Goal: Information Seeking & Learning: Check status

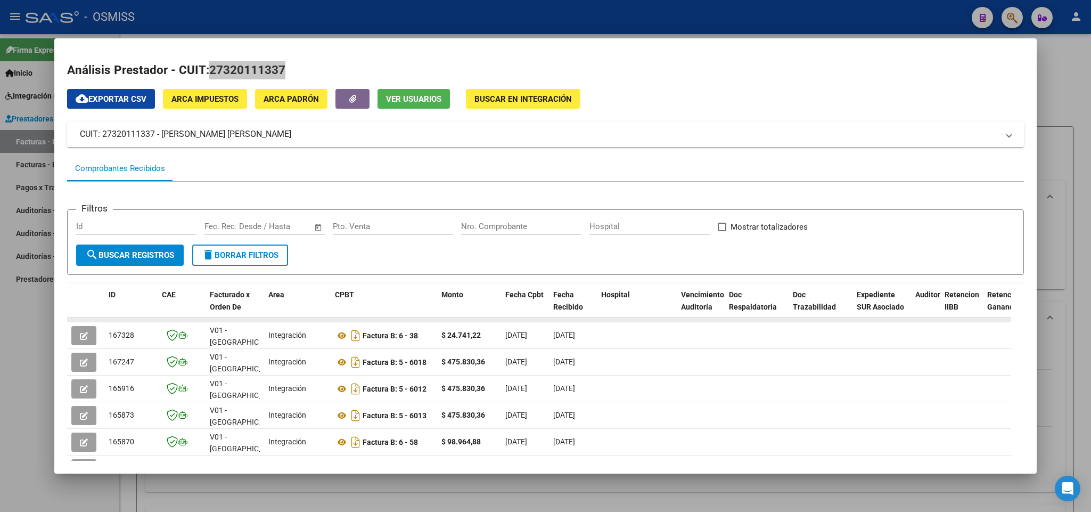
scroll to position [372, 0]
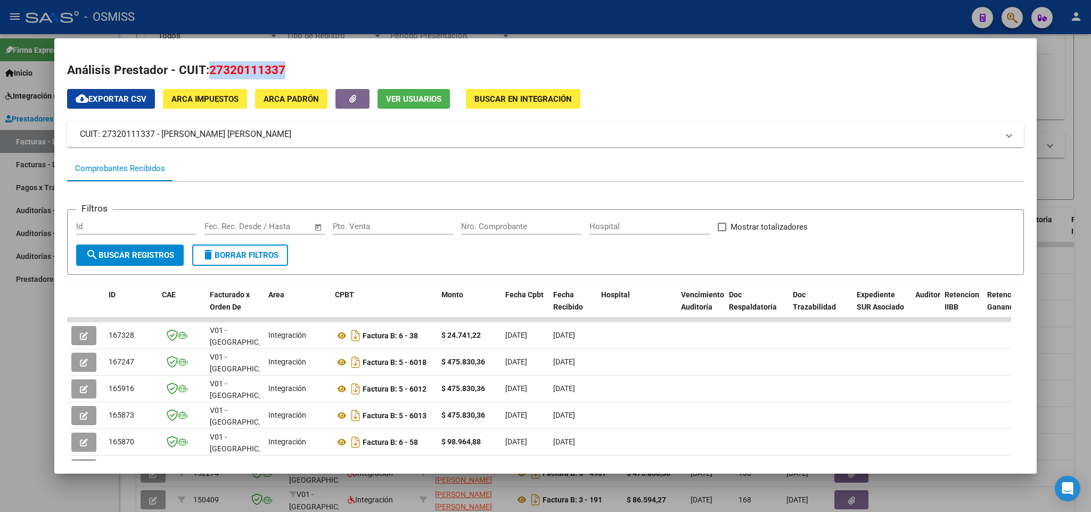
click at [20, 347] on div at bounding box center [545, 256] width 1091 height 512
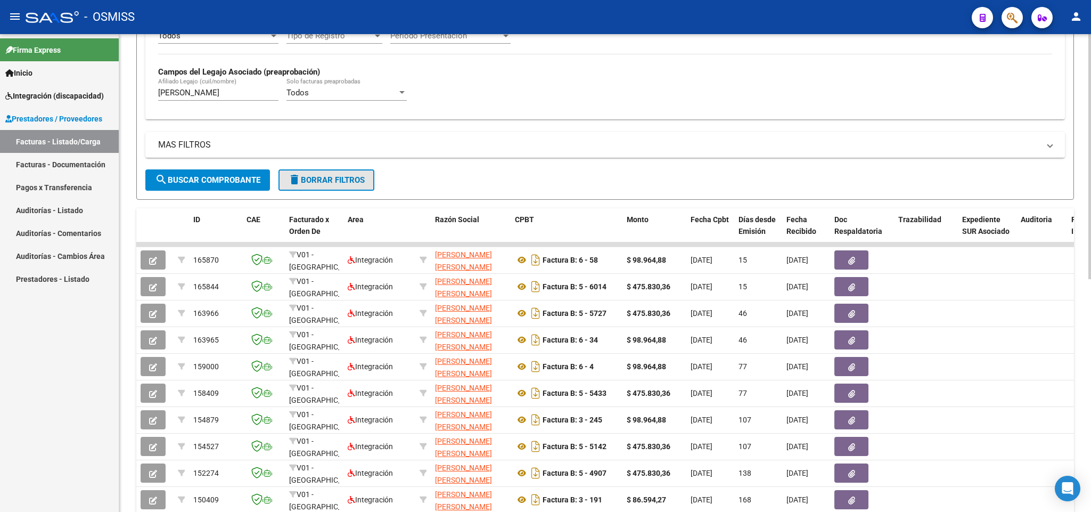
click at [318, 187] on button "delete Borrar Filtros" at bounding box center [327, 179] width 96 height 21
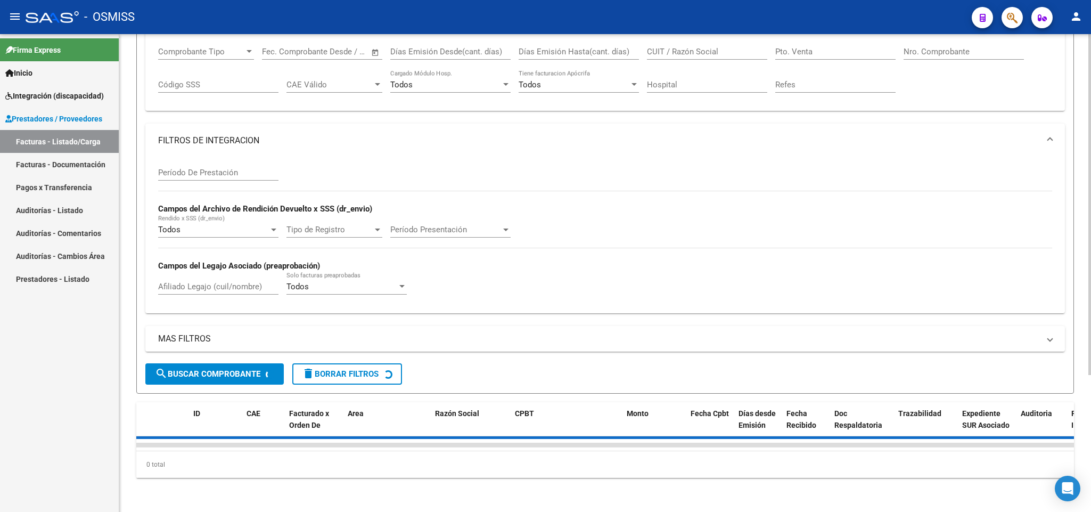
scroll to position [0, 0]
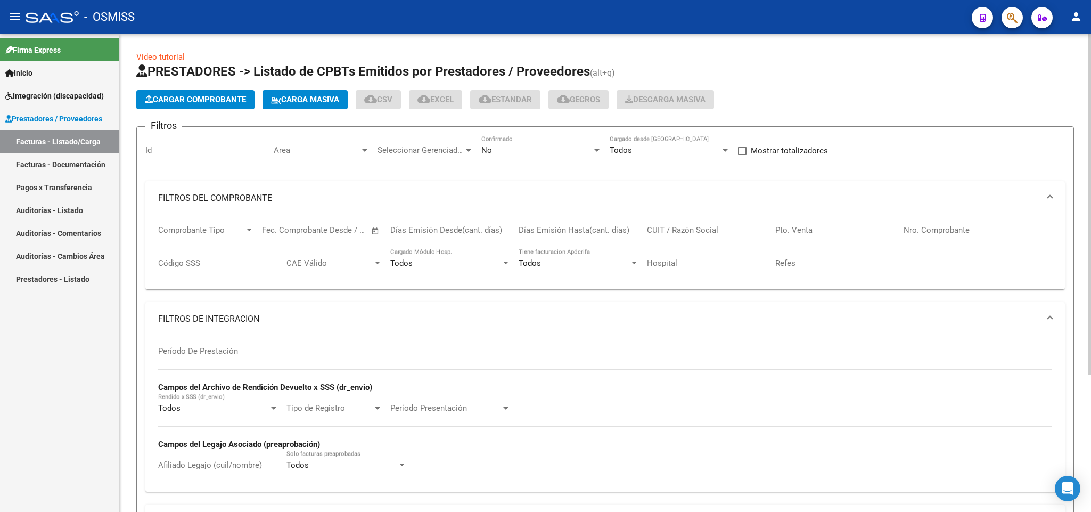
click at [241, 354] on input "Período De Prestación" at bounding box center [218, 351] width 120 height 10
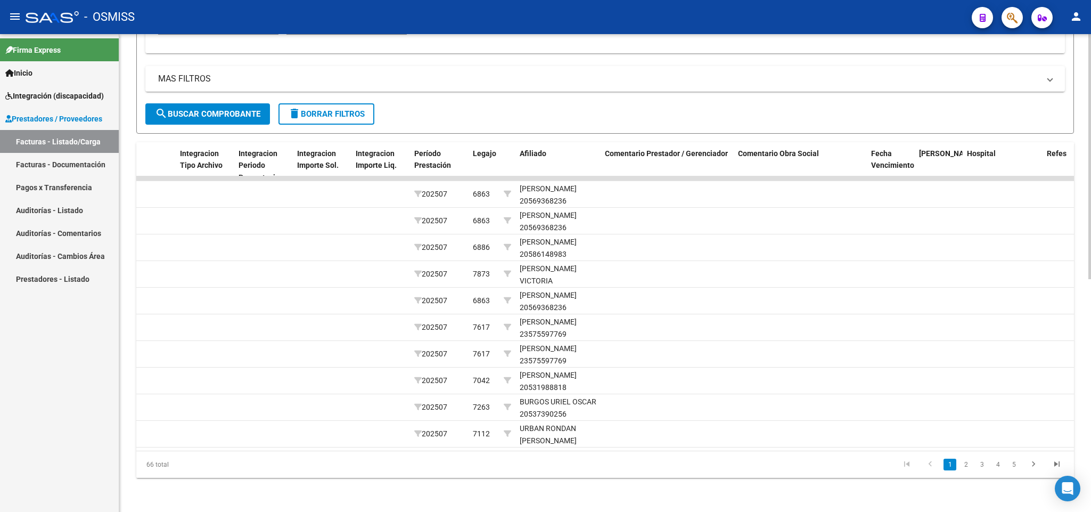
scroll to position [0, 1648]
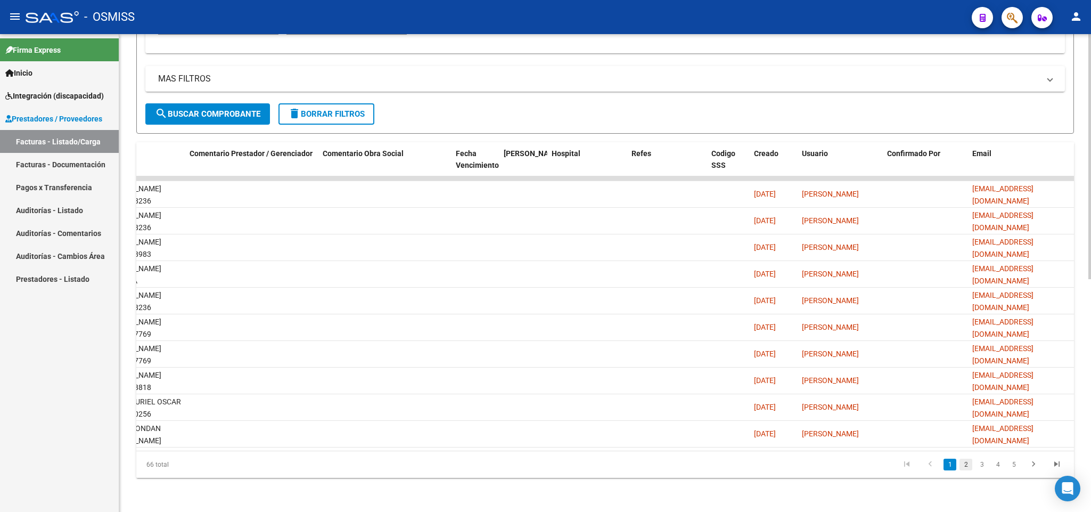
click at [965, 467] on link "2" at bounding box center [966, 465] width 13 height 12
click at [983, 466] on link "3" at bounding box center [982, 465] width 13 height 12
click at [998, 466] on link "4" at bounding box center [998, 465] width 13 height 12
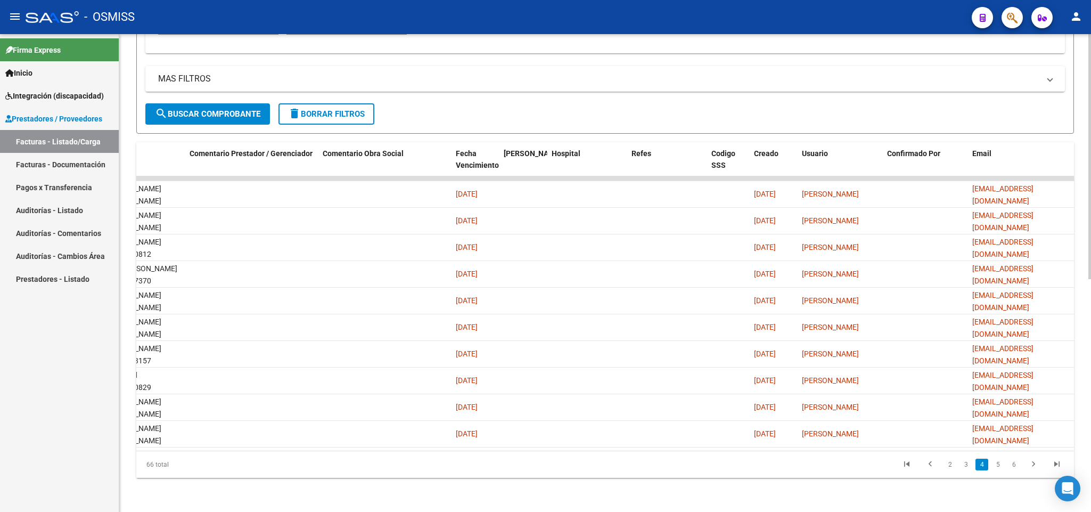
click at [998, 466] on link "5" at bounding box center [998, 465] width 13 height 12
click at [998, 466] on link "6" at bounding box center [998, 465] width 13 height 12
click at [1015, 466] on link "7" at bounding box center [1014, 465] width 13 height 12
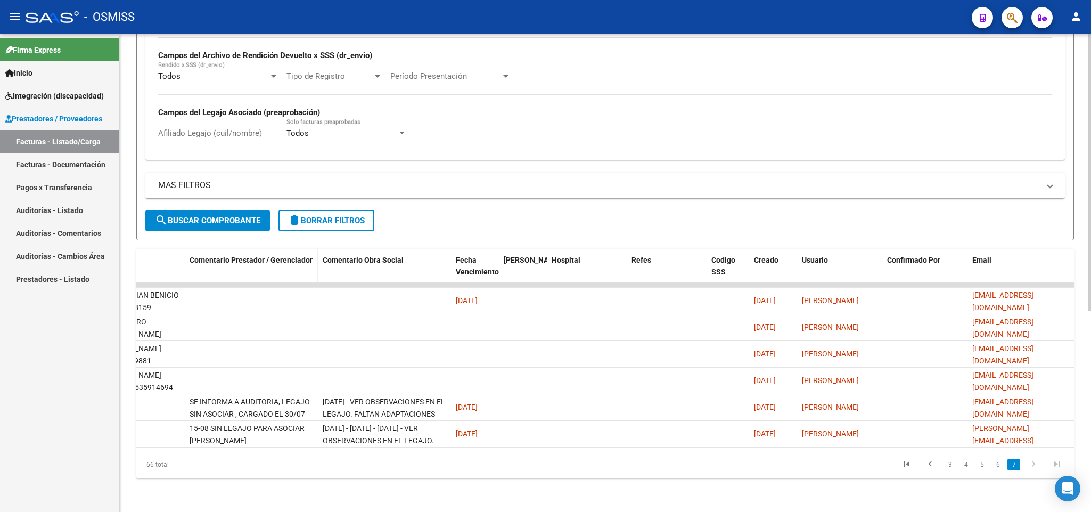
scroll to position [187, 0]
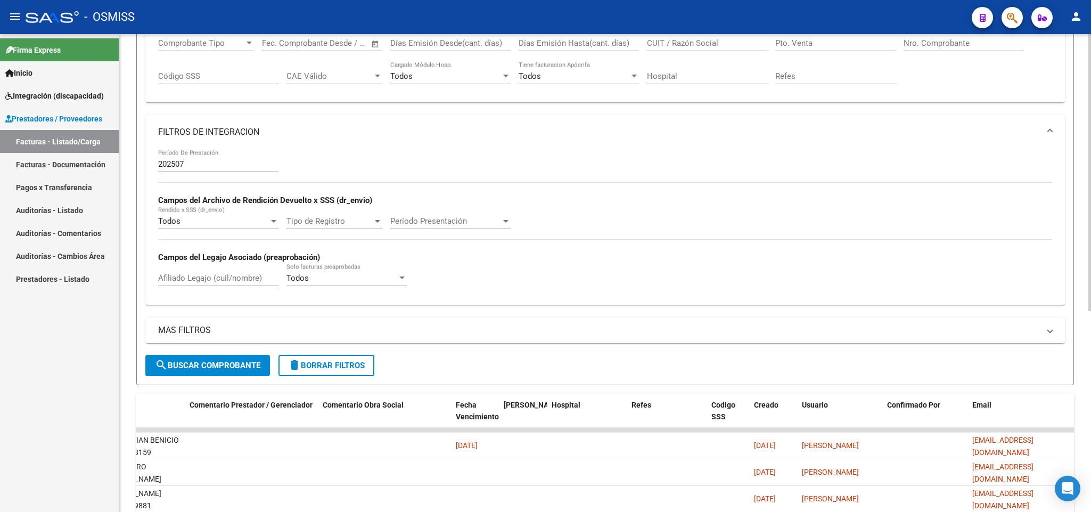
click at [195, 169] on input "202507" at bounding box center [218, 164] width 120 height 10
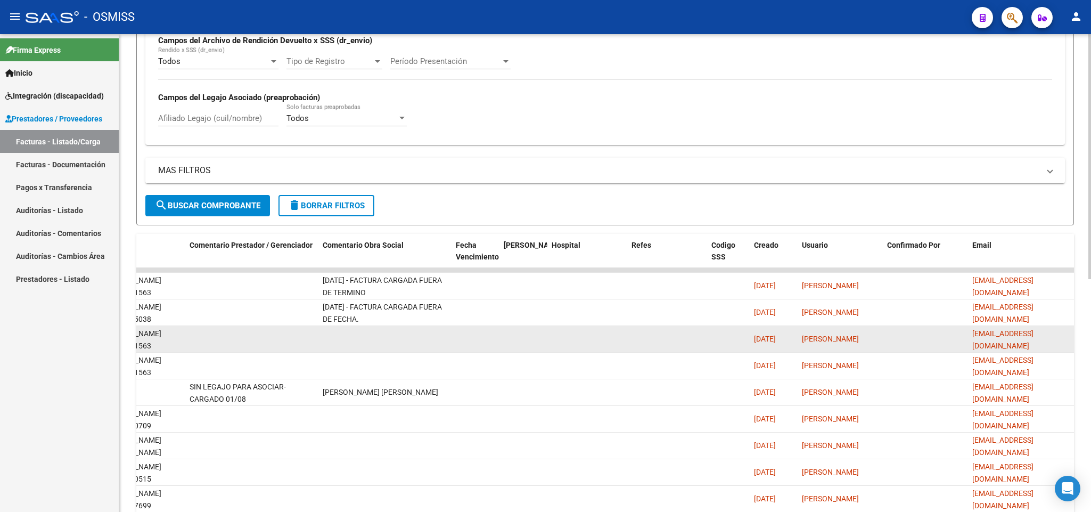
scroll to position [453, 0]
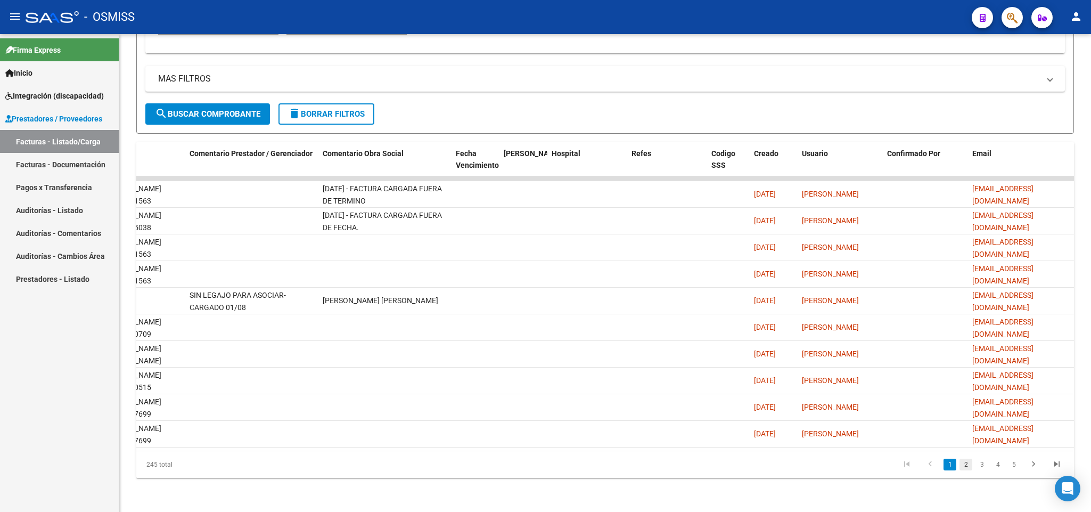
type input "202508"
click at [965, 462] on link "2" at bounding box center [966, 465] width 13 height 12
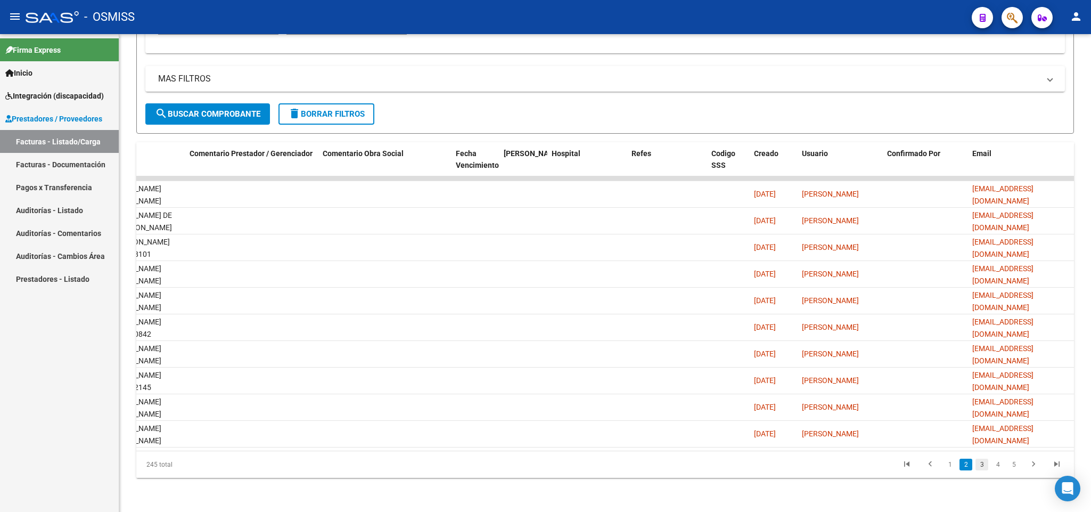
click at [980, 462] on link "3" at bounding box center [982, 465] width 13 height 12
click at [996, 467] on link "4" at bounding box center [998, 465] width 13 height 12
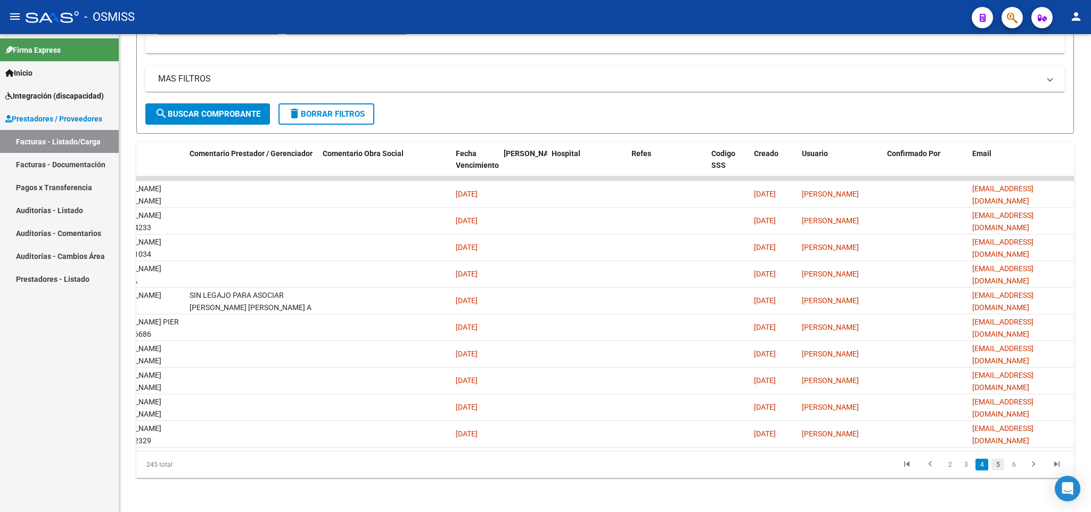
click at [999, 467] on link "5" at bounding box center [998, 465] width 13 height 12
click at [999, 467] on link "6" at bounding box center [998, 465] width 13 height 12
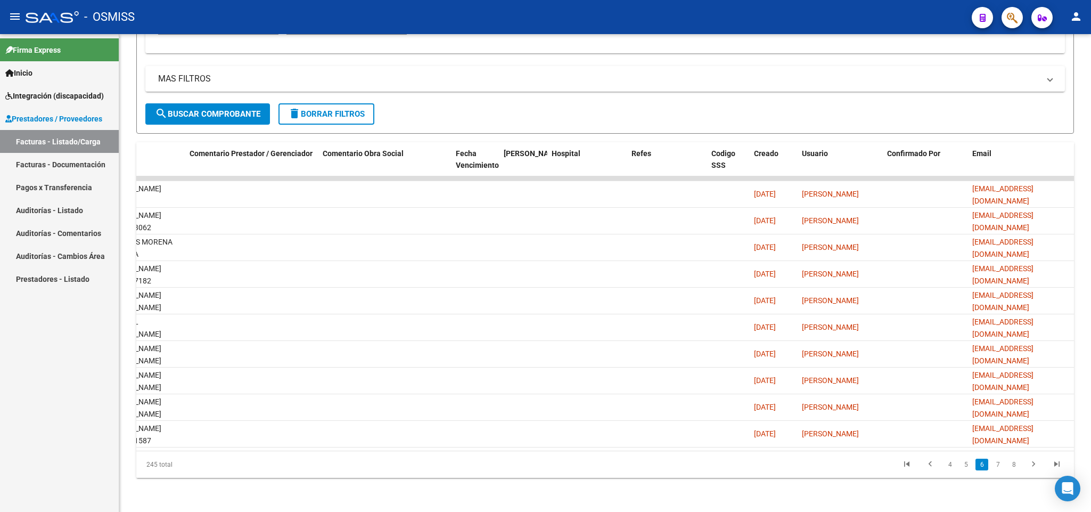
click at [999, 467] on link "7" at bounding box center [998, 465] width 13 height 12
click at [999, 467] on link "8" at bounding box center [998, 465] width 13 height 12
click at [996, 463] on link "9" at bounding box center [997, 465] width 13 height 12
click at [996, 463] on link "10" at bounding box center [997, 465] width 14 height 12
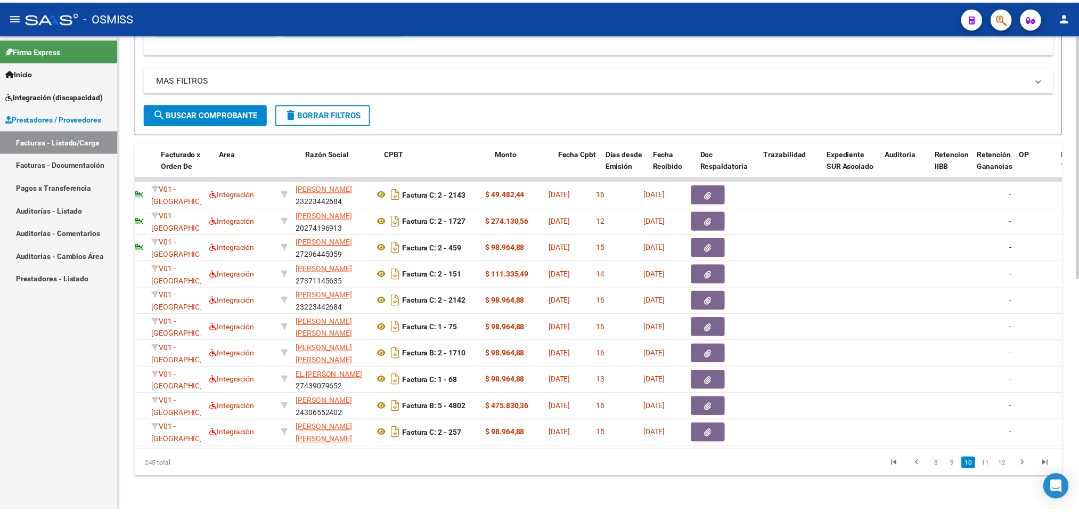
scroll to position [0, 0]
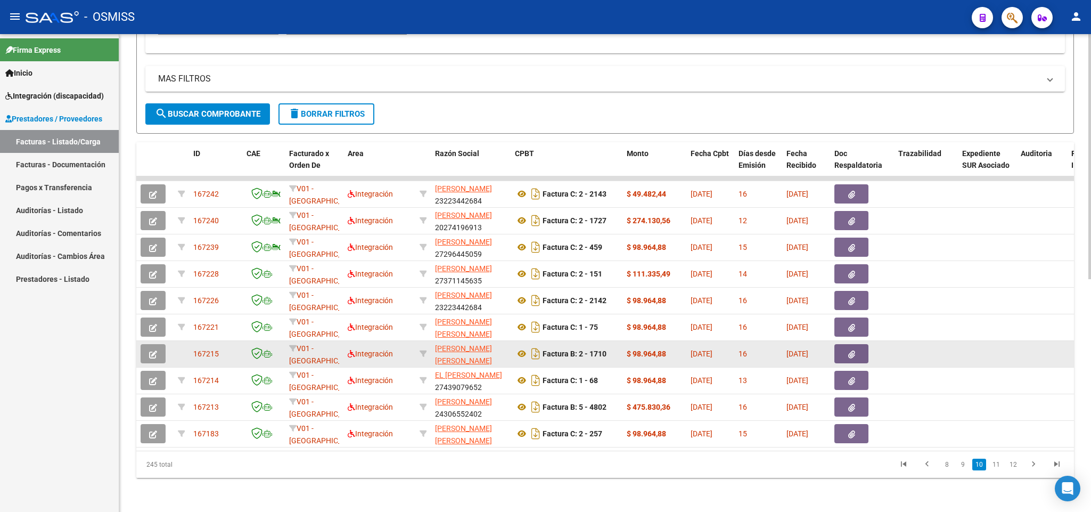
click at [143, 344] on button "button" at bounding box center [153, 353] width 25 height 19
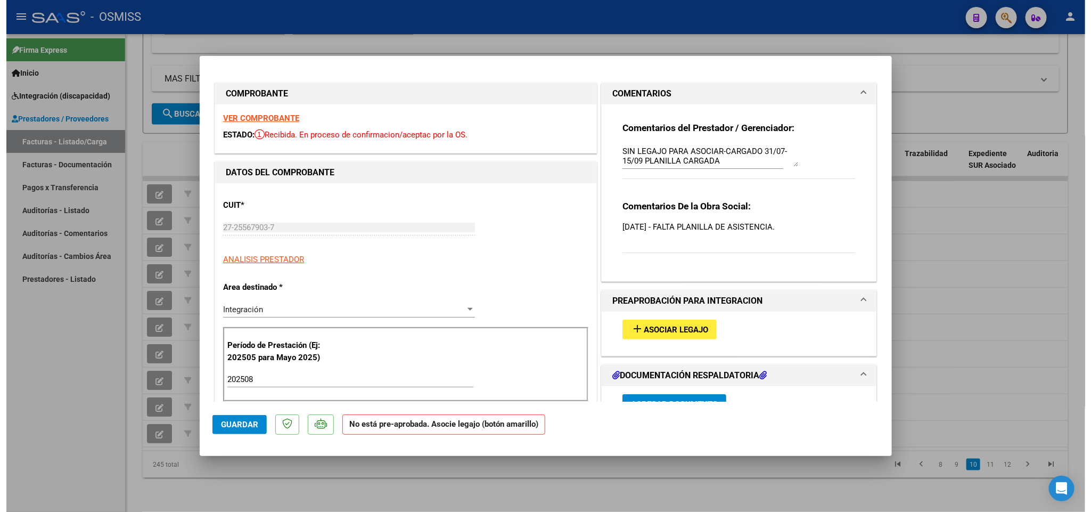
scroll to position [320, 0]
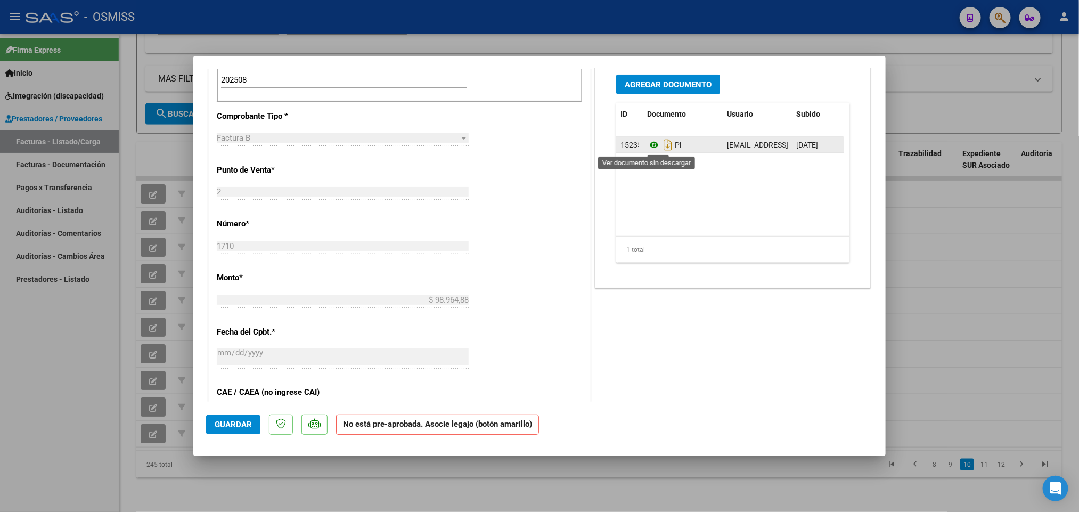
click at [647, 149] on icon at bounding box center [654, 144] width 14 height 13
click at [66, 442] on div at bounding box center [539, 256] width 1079 height 512
type input "$ 0,00"
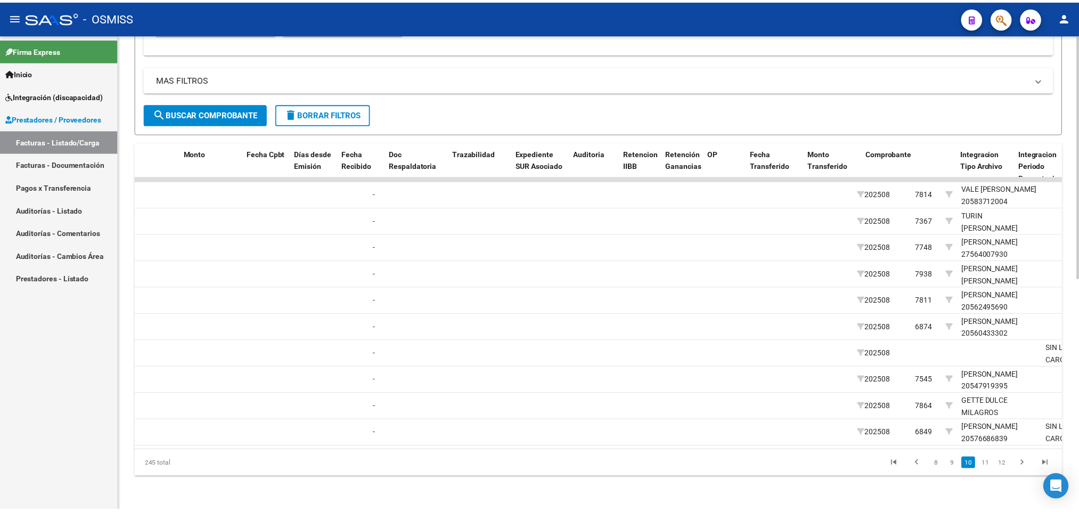
scroll to position [0, 0]
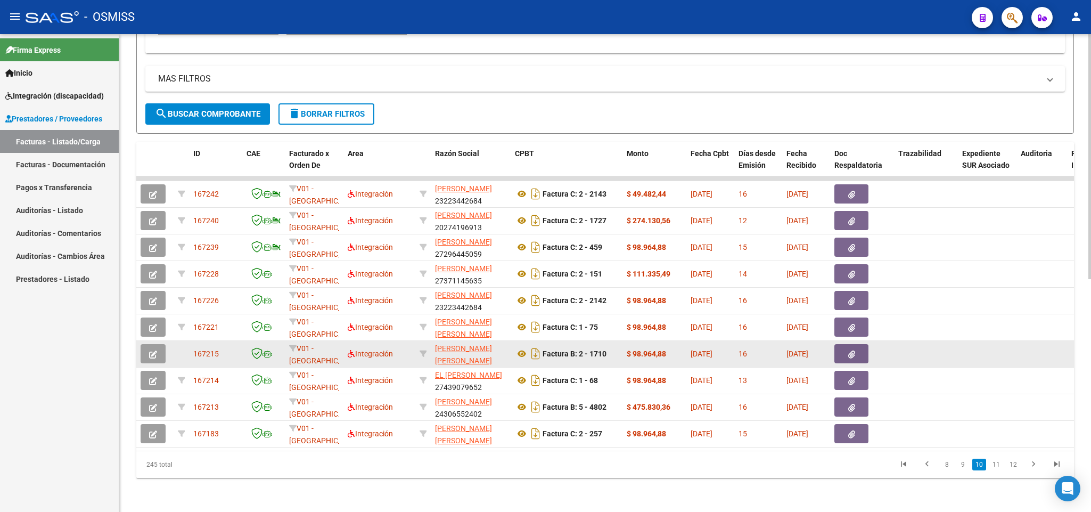
click at [158, 344] on button "button" at bounding box center [153, 353] width 25 height 19
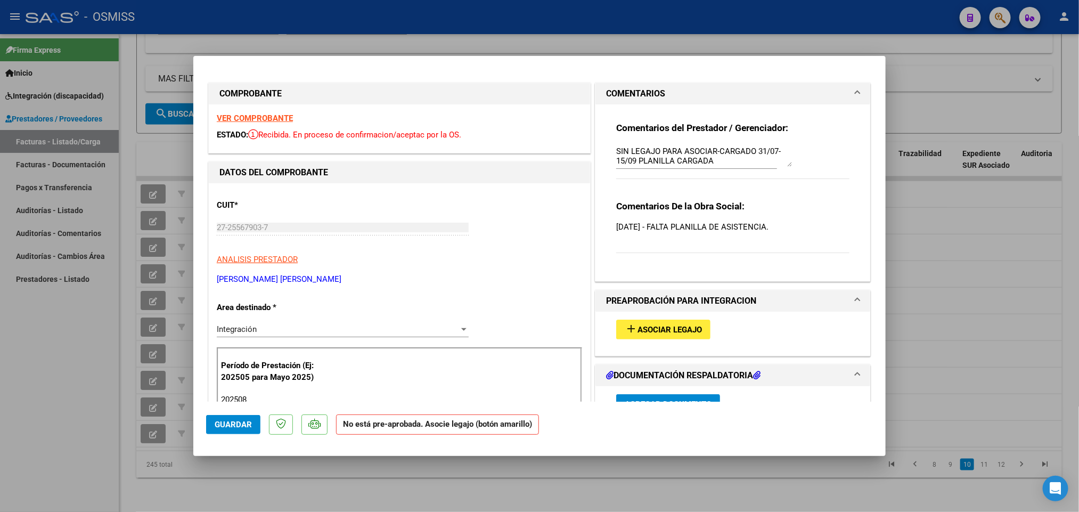
click at [69, 385] on div at bounding box center [539, 256] width 1079 height 512
type input "$ 0,00"
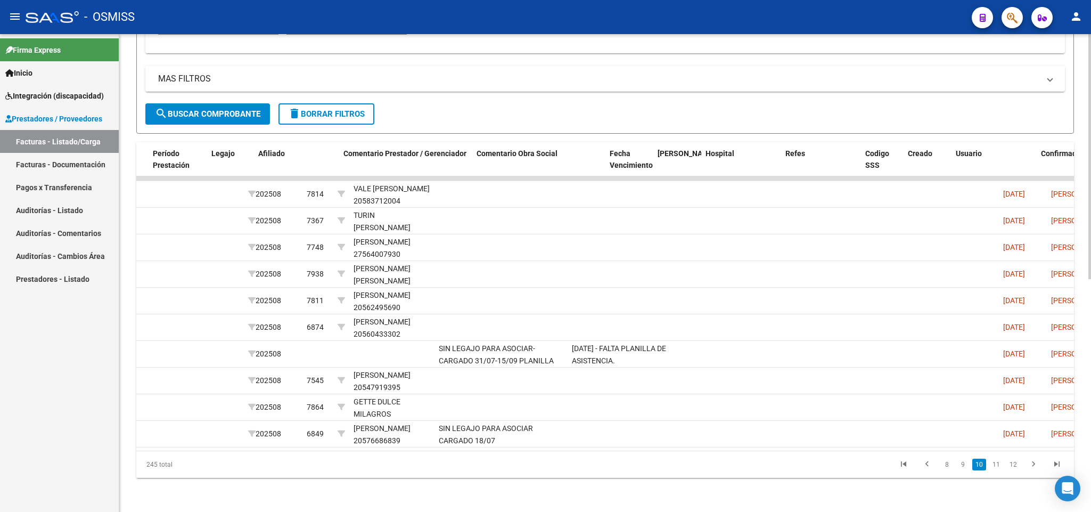
scroll to position [0, 1523]
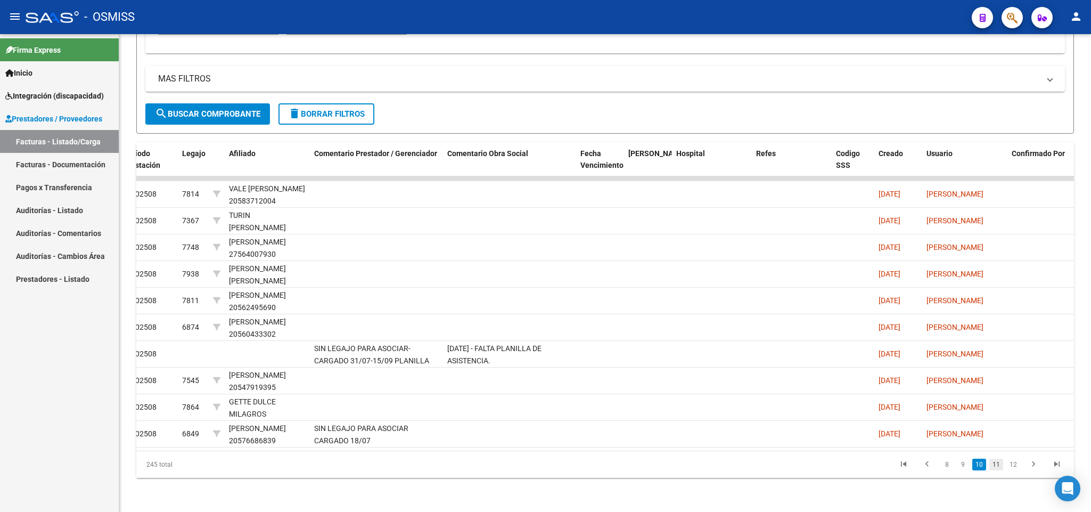
click at [998, 467] on link "11" at bounding box center [997, 465] width 14 height 12
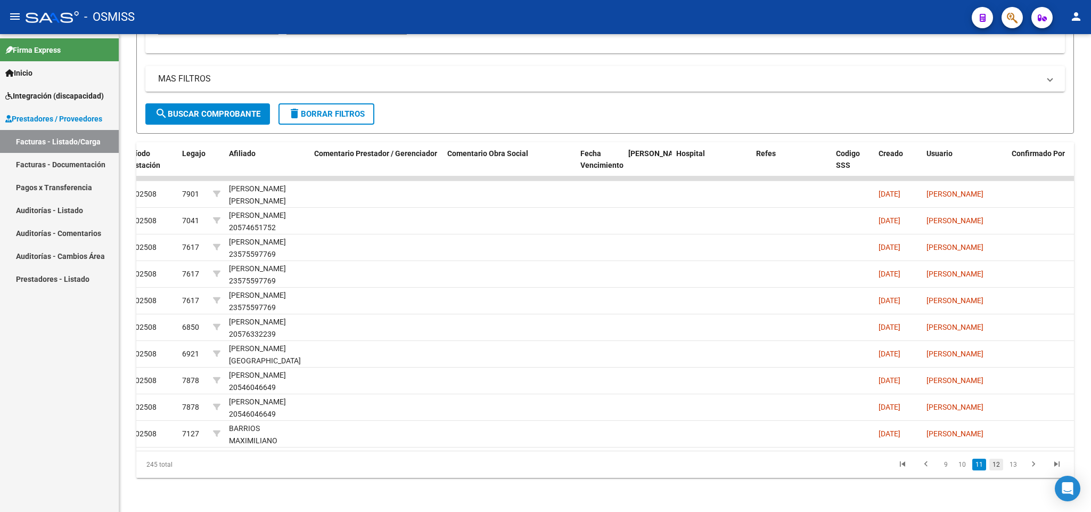
click at [998, 467] on link "12" at bounding box center [997, 465] width 14 height 12
click at [998, 467] on link "13" at bounding box center [997, 465] width 14 height 12
click at [999, 465] on link "14" at bounding box center [997, 465] width 14 height 12
click at [1000, 465] on link "15" at bounding box center [997, 465] width 14 height 12
click at [999, 468] on link "16" at bounding box center [997, 465] width 14 height 12
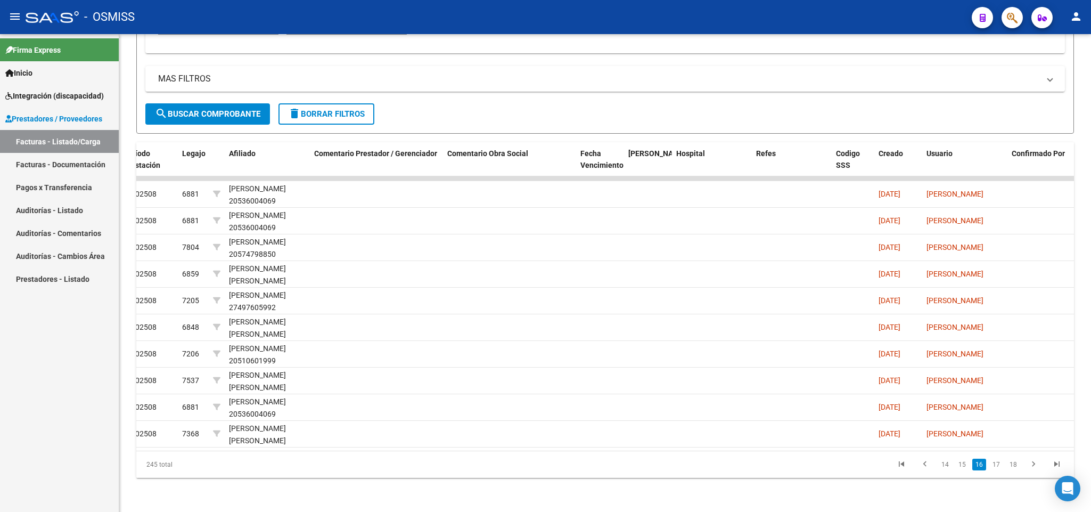
click at [999, 468] on link "17" at bounding box center [997, 465] width 14 height 12
click at [999, 468] on link "18" at bounding box center [997, 465] width 14 height 12
click at [999, 468] on link "19" at bounding box center [997, 465] width 14 height 12
click at [999, 468] on link "20" at bounding box center [997, 465] width 14 height 12
click at [999, 468] on link "21" at bounding box center [997, 465] width 14 height 12
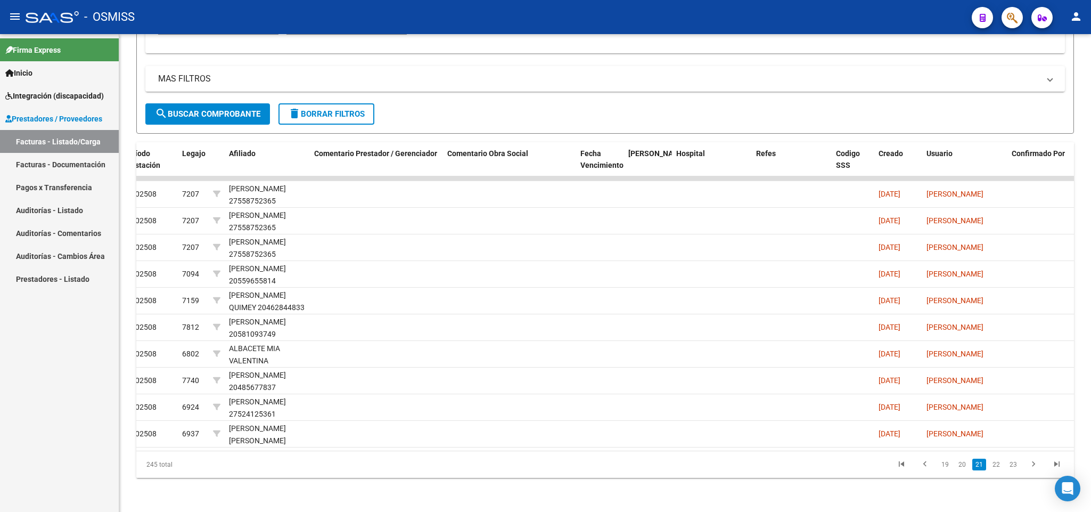
click at [998, 468] on link "22" at bounding box center [997, 465] width 14 height 12
click at [998, 468] on link "23" at bounding box center [997, 465] width 14 height 12
click at [998, 468] on link "24" at bounding box center [997, 465] width 14 height 12
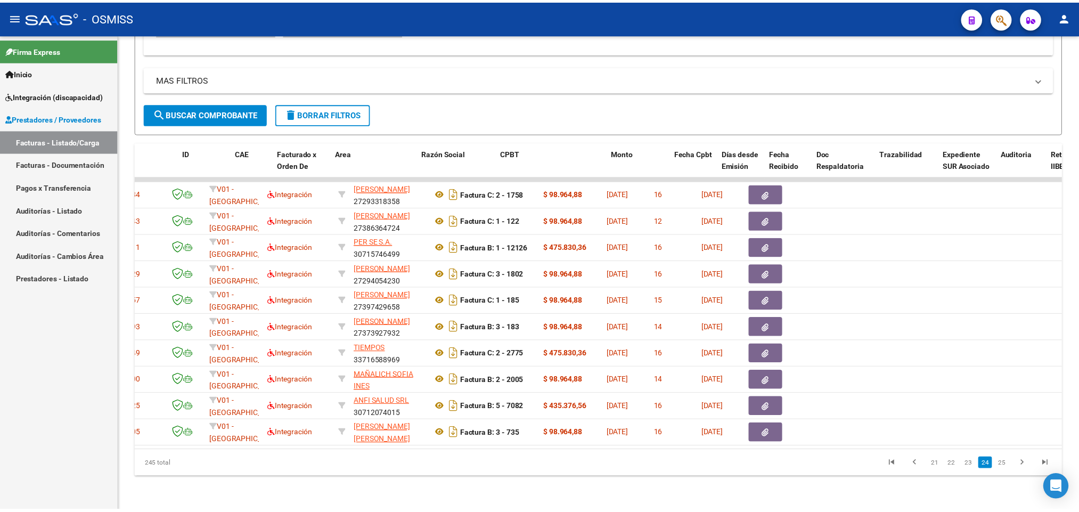
scroll to position [0, 0]
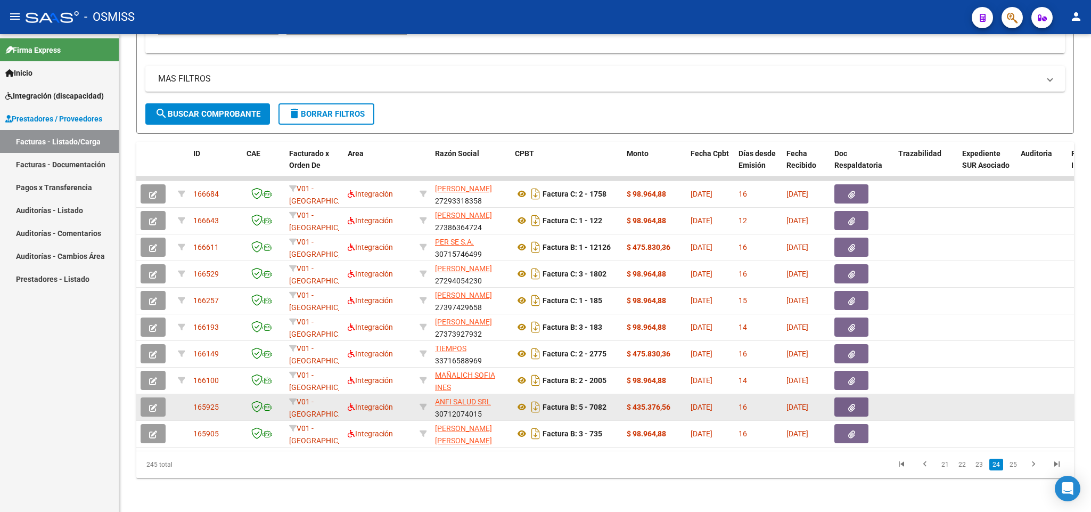
click at [152, 404] on icon "button" at bounding box center [153, 408] width 8 height 8
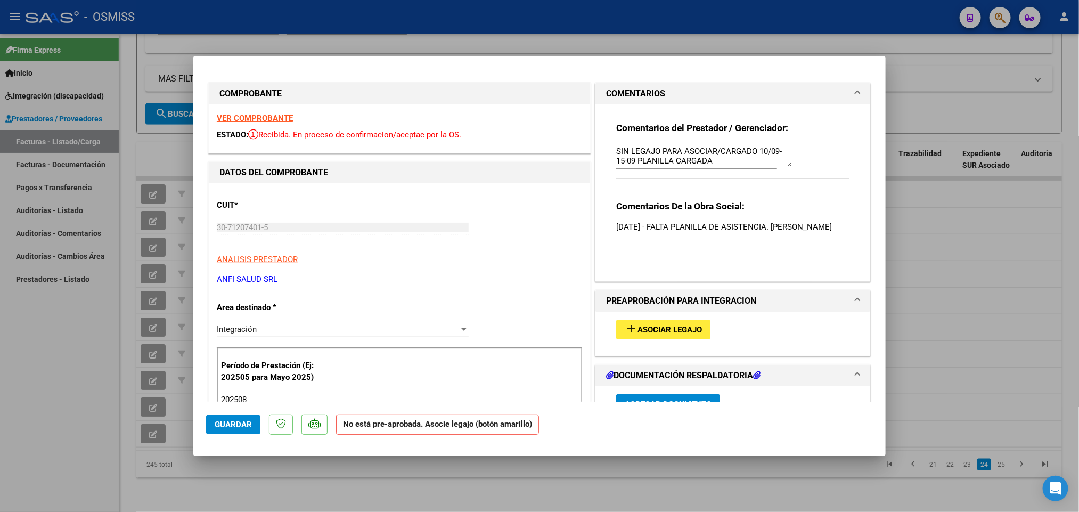
click at [39, 432] on div at bounding box center [539, 256] width 1079 height 512
type input "$ 0,00"
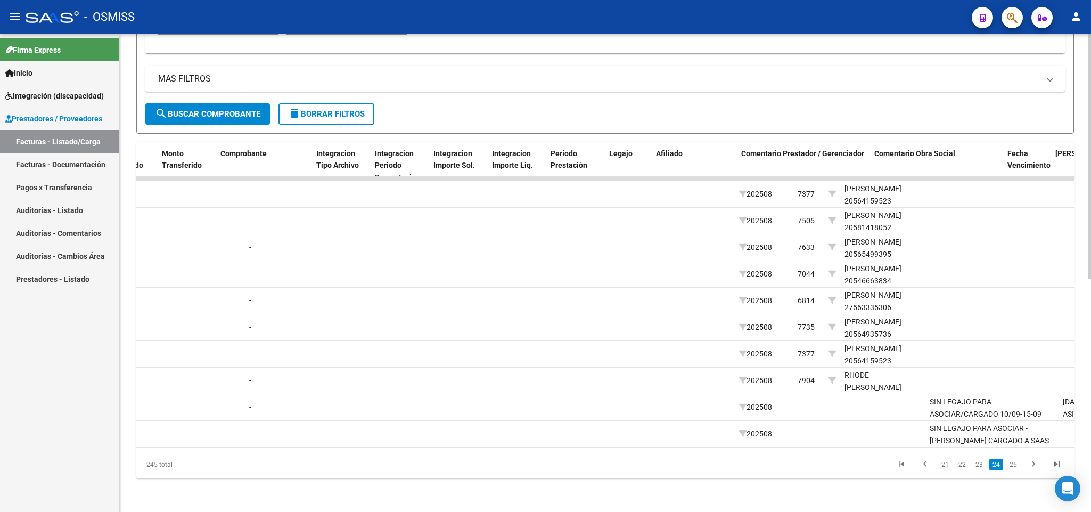
scroll to position [0, 1648]
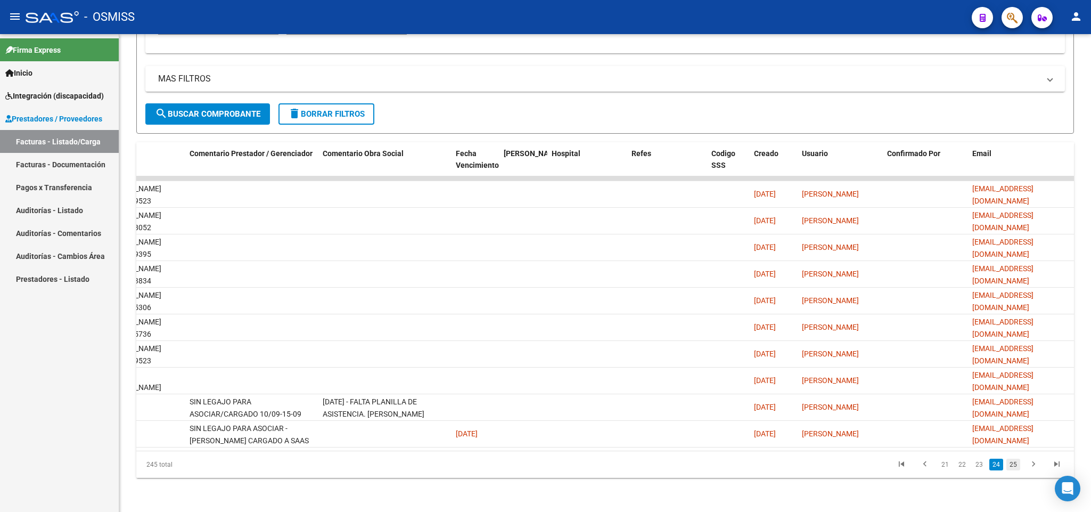
click at [1015, 465] on link "25" at bounding box center [1014, 465] width 14 height 12
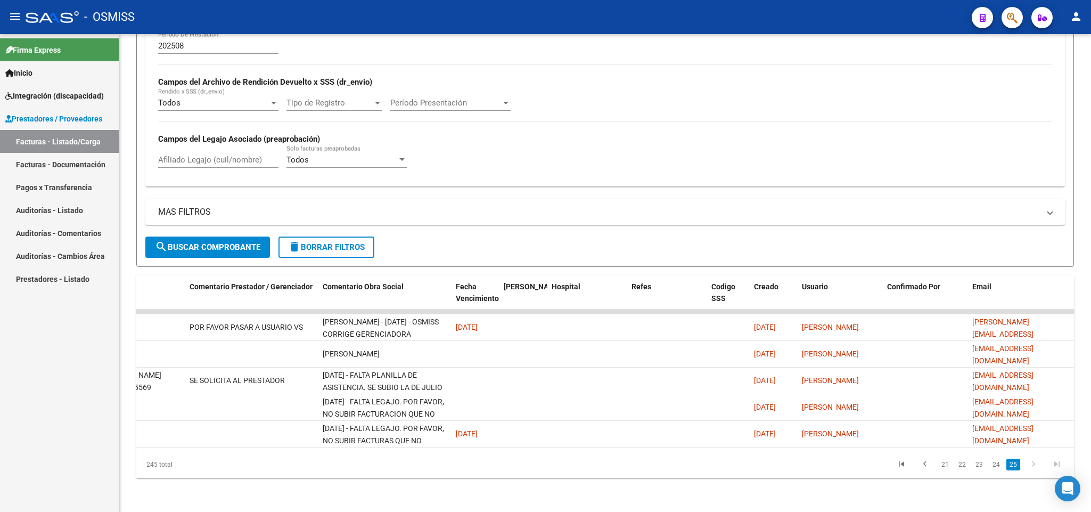
scroll to position [320, 0]
click at [213, 242] on span "search Buscar Comprobante" at bounding box center [207, 247] width 105 height 10
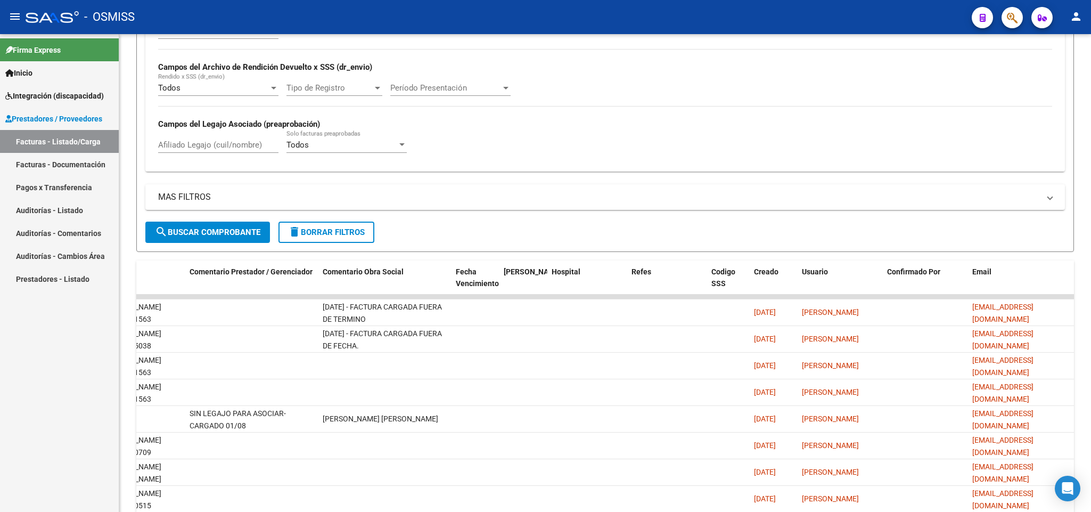
click at [665, 11] on div "- OSMISS" at bounding box center [495, 16] width 938 height 23
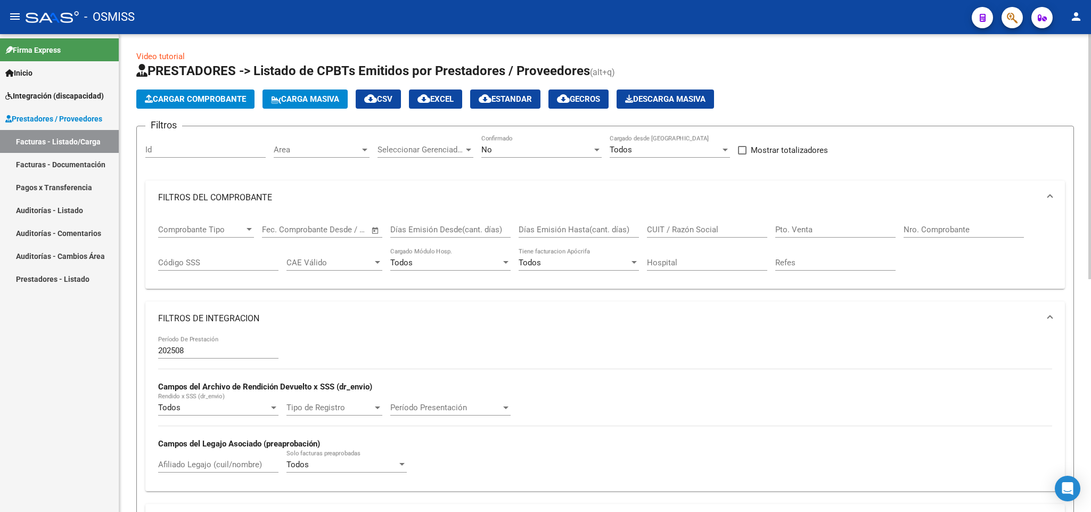
scroll to position [0, 0]
